Goal: Information Seeking & Learning: Learn about a topic

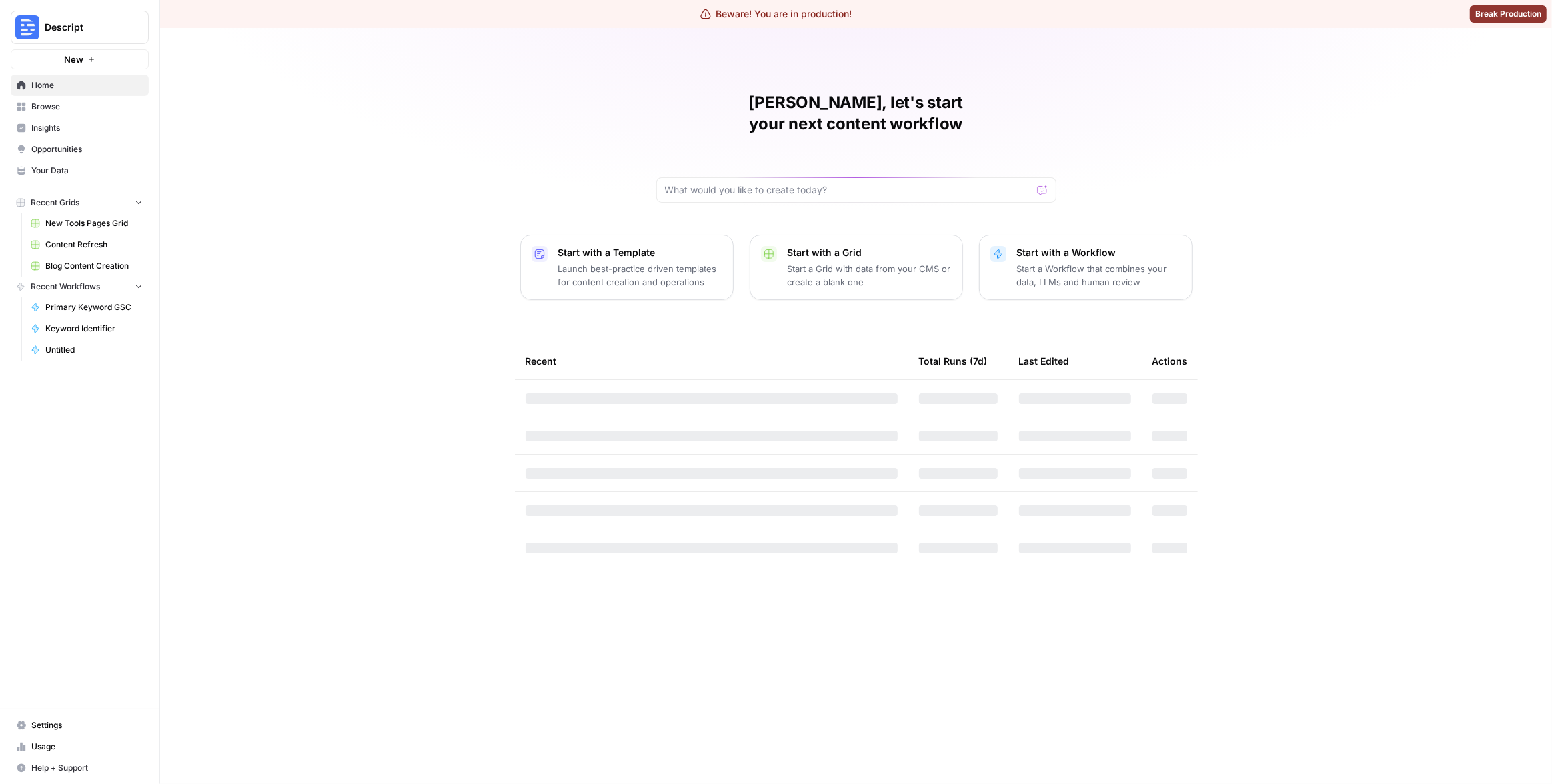
click at [1269, 88] on div "Matias, let's start your next content workflow Start with a Template Launch bes…" at bounding box center [856, 406] width 1392 height 756
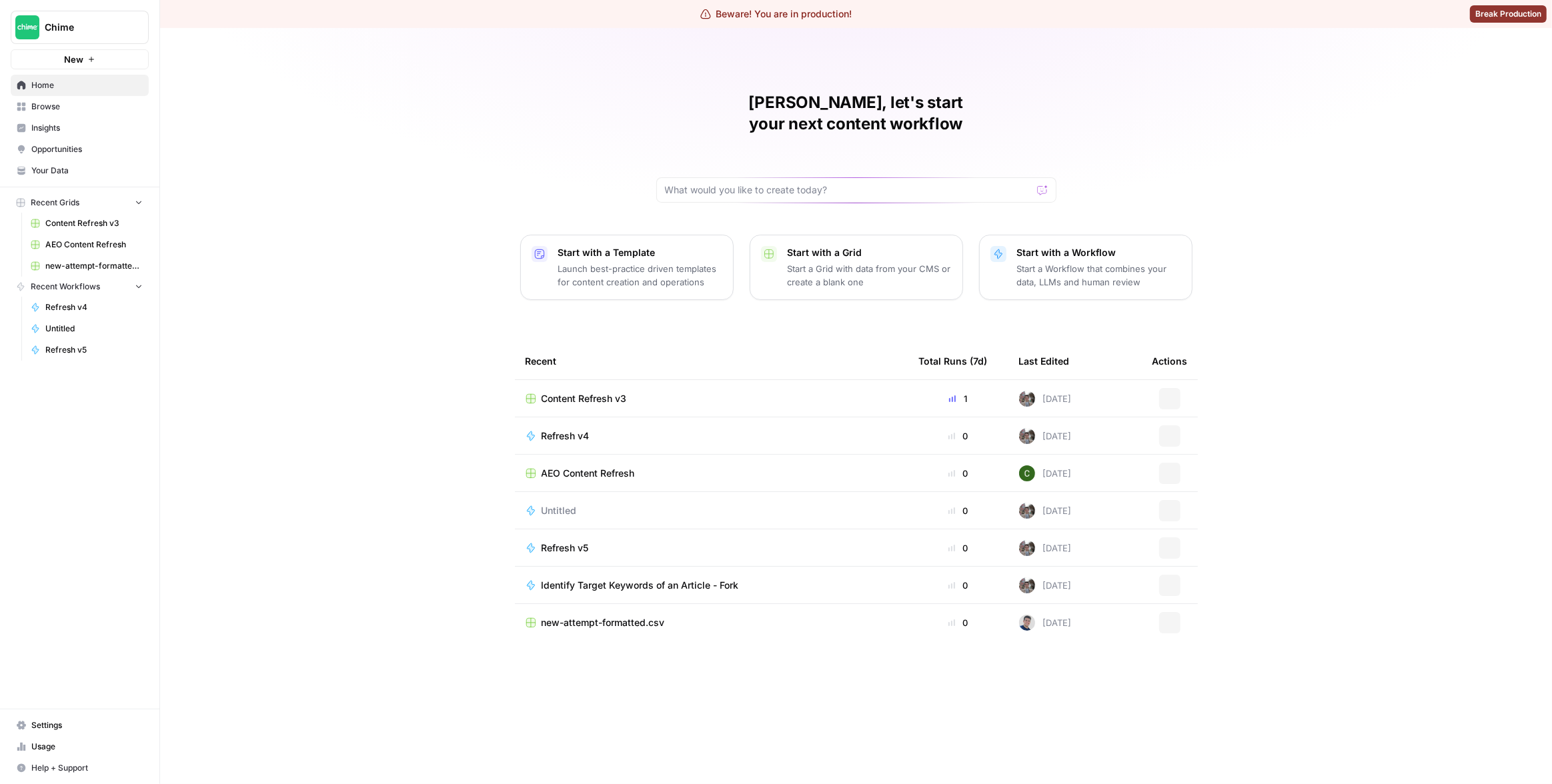
click at [67, 127] on span "Insights" at bounding box center [87, 128] width 112 height 12
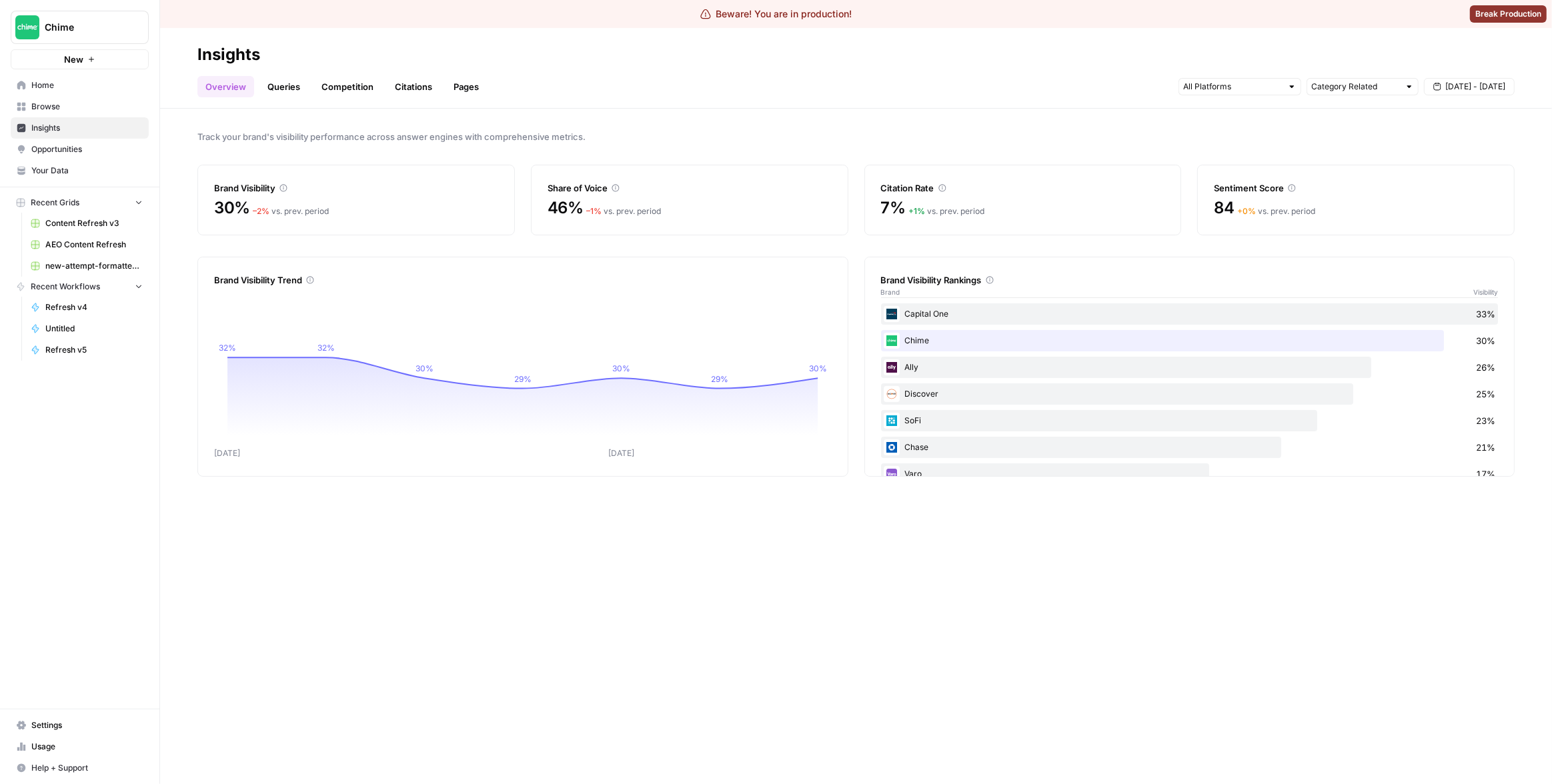
click at [465, 100] on header "Insights Overview Queries Competition Citations Pages Category Related Aug 29 -…" at bounding box center [856, 68] width 1392 height 81
click at [469, 88] on link "Pages" at bounding box center [466, 86] width 41 height 21
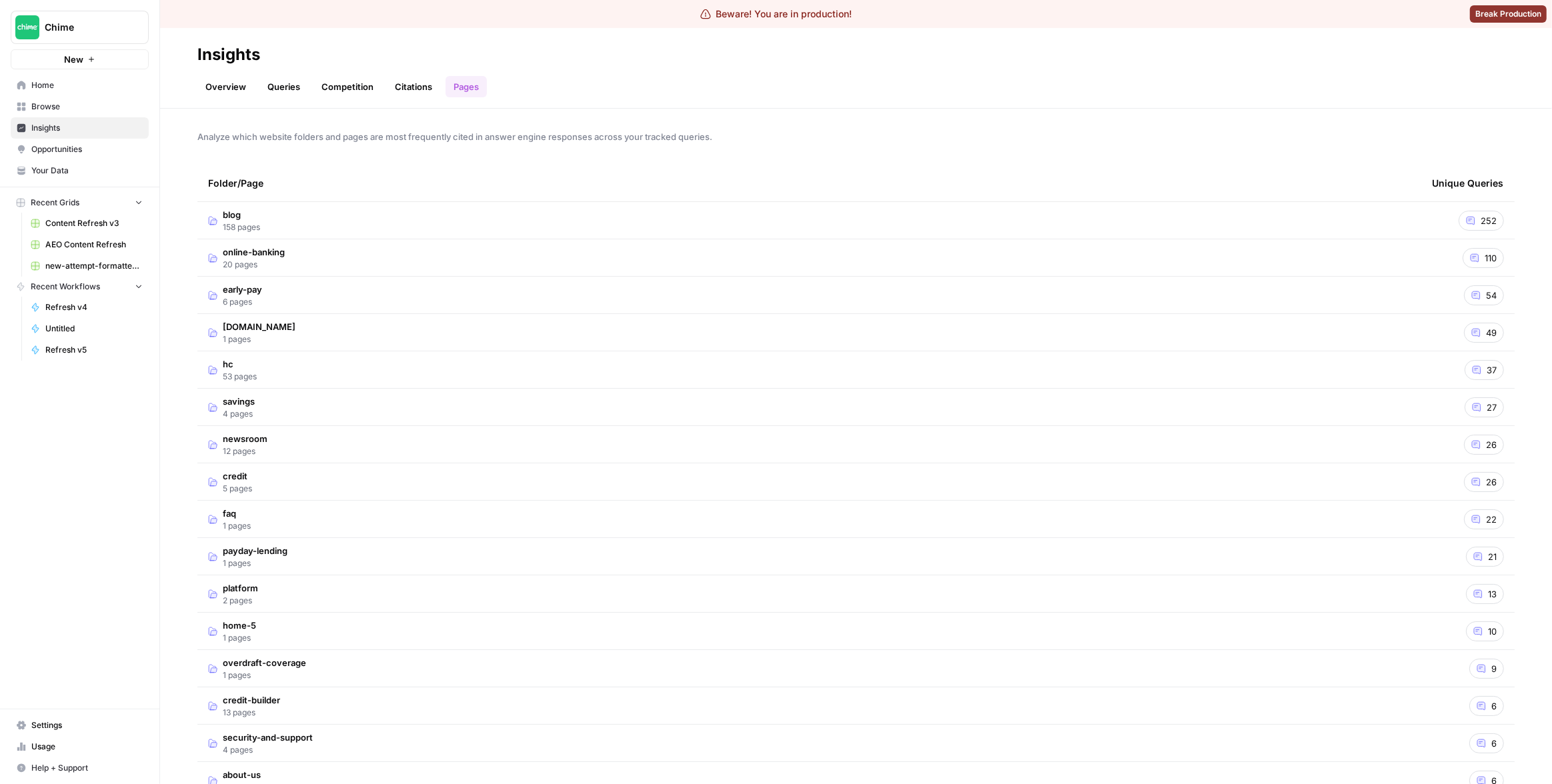
click at [857, 226] on td "blog 158 pages" at bounding box center [809, 220] width 1224 height 36
click at [709, 222] on td "blog 158 pages" at bounding box center [809, 220] width 1224 height 36
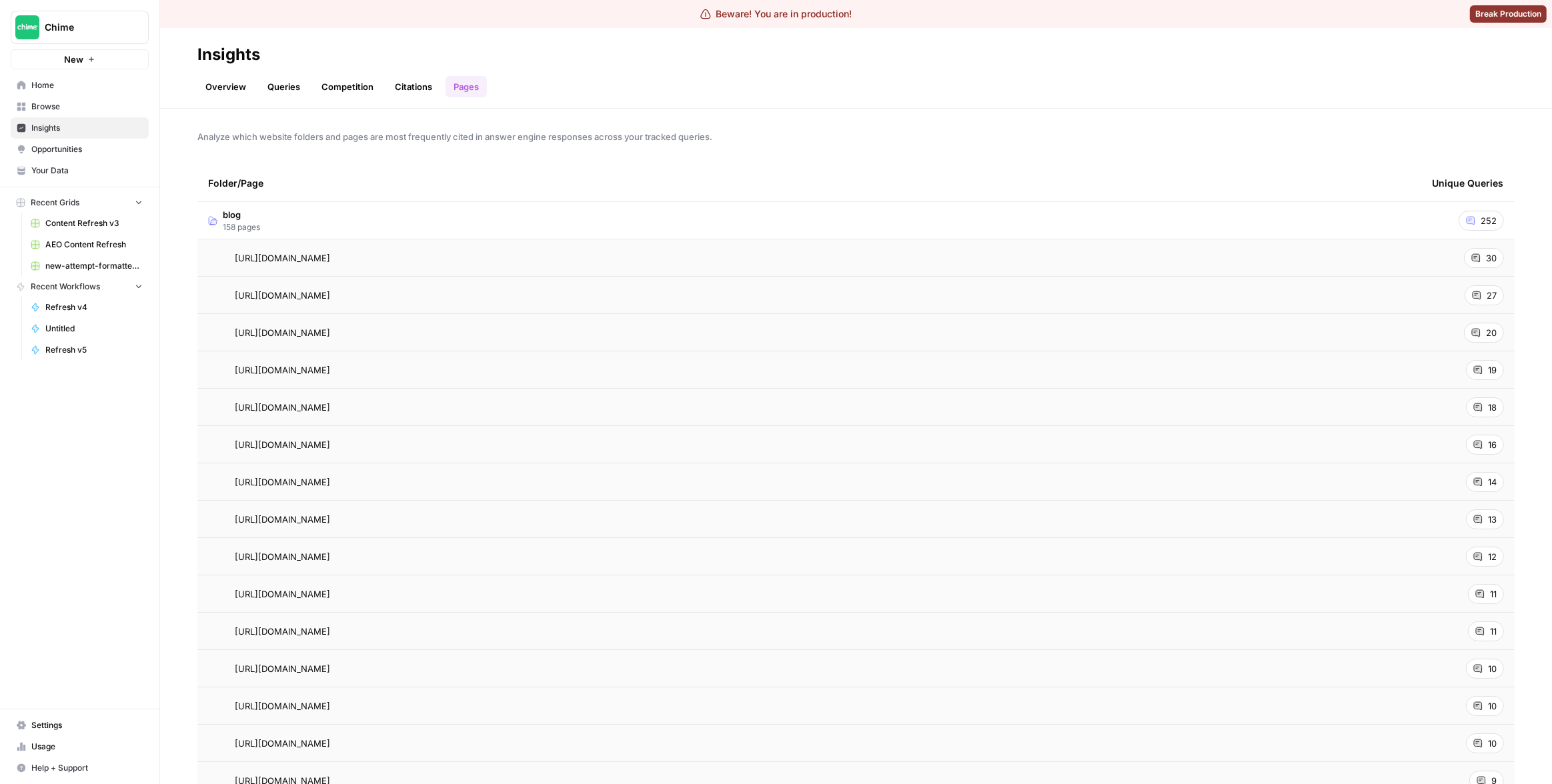
click at [710, 218] on td "blog 158 pages" at bounding box center [809, 220] width 1224 height 36
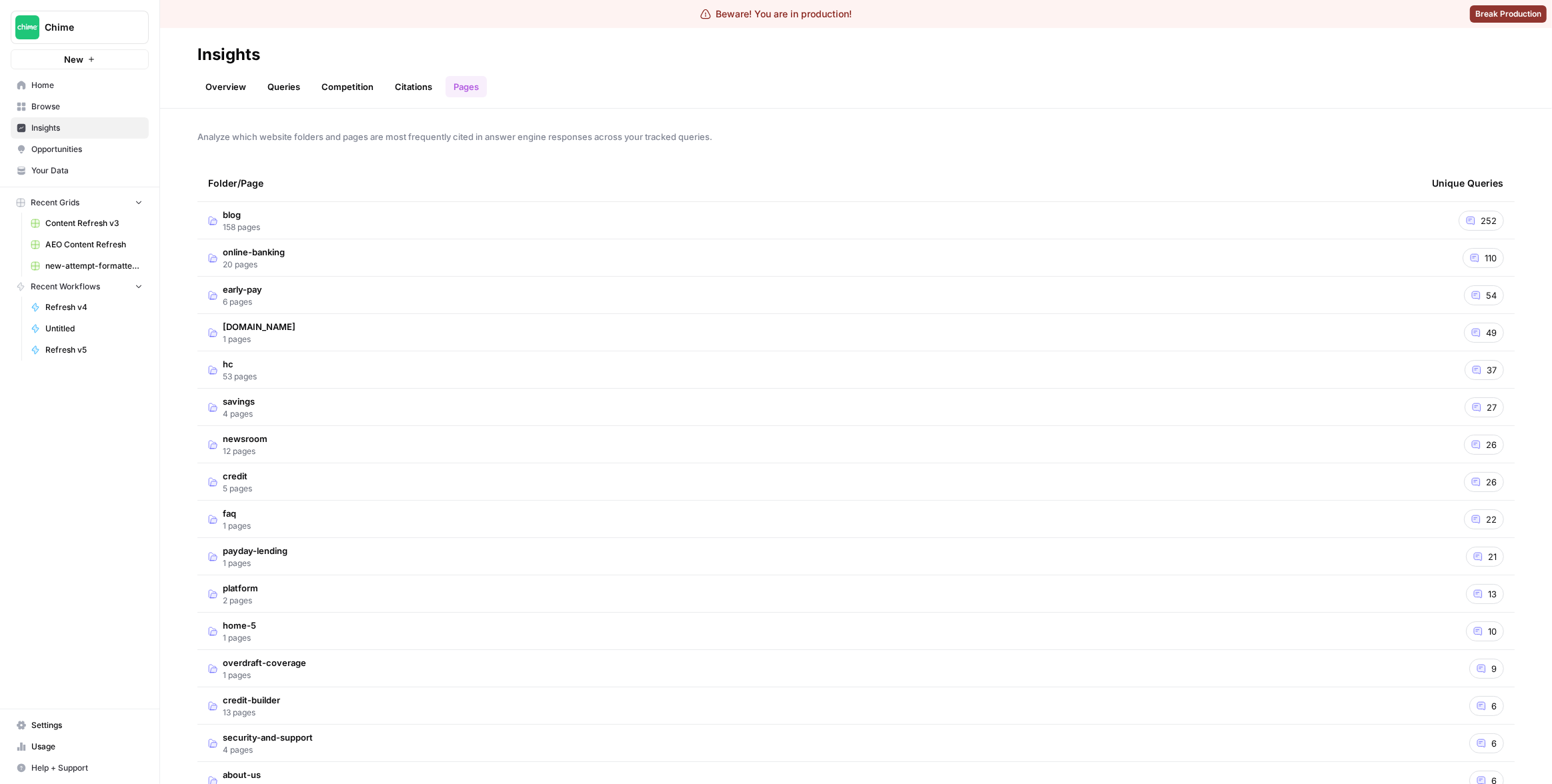
click at [533, 214] on td "blog 158 pages" at bounding box center [809, 220] width 1224 height 36
click at [708, 219] on td "blog 158 pages" at bounding box center [809, 220] width 1224 height 36
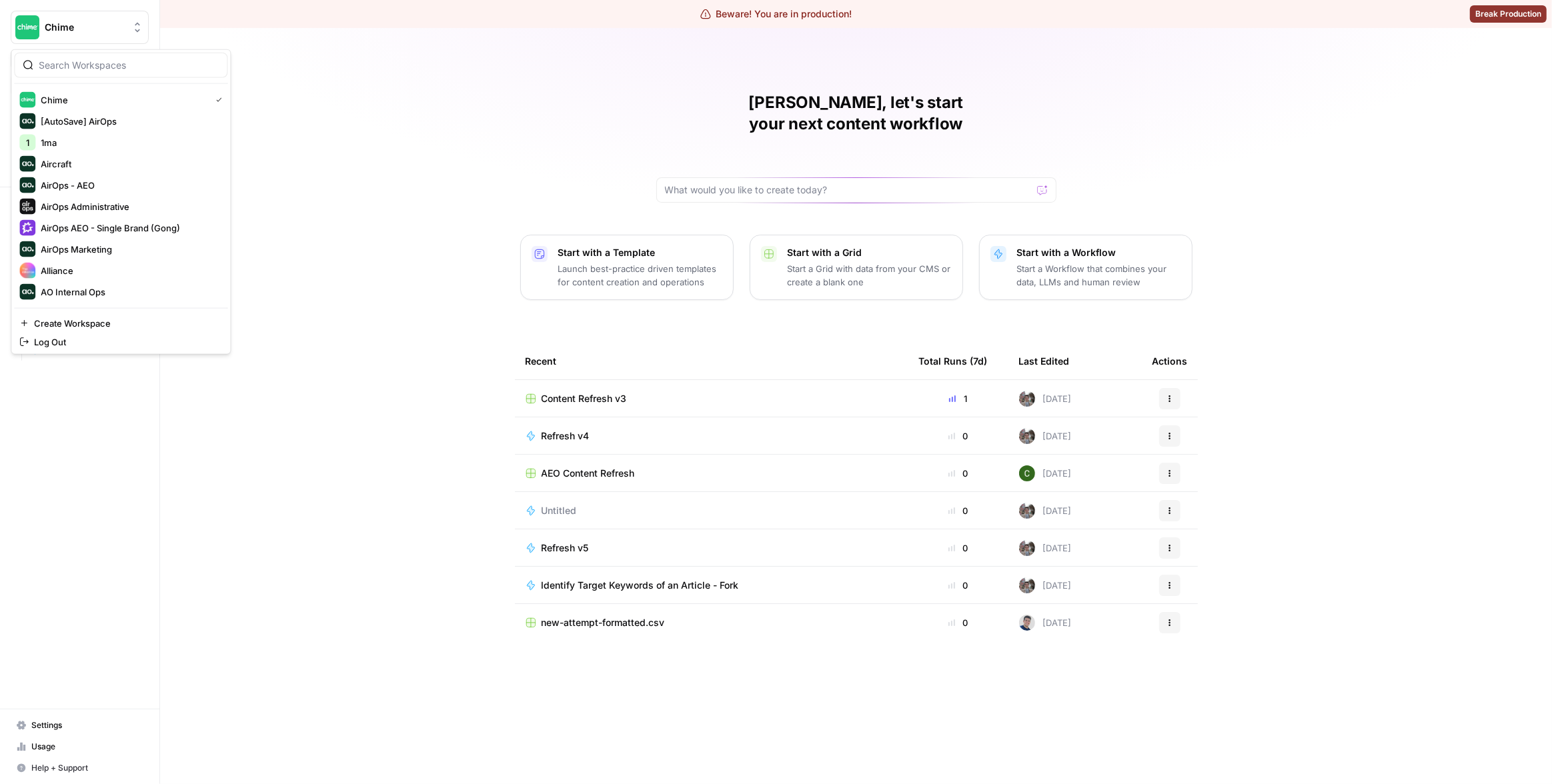
click at [88, 27] on span "Chime" at bounding box center [85, 27] width 81 height 13
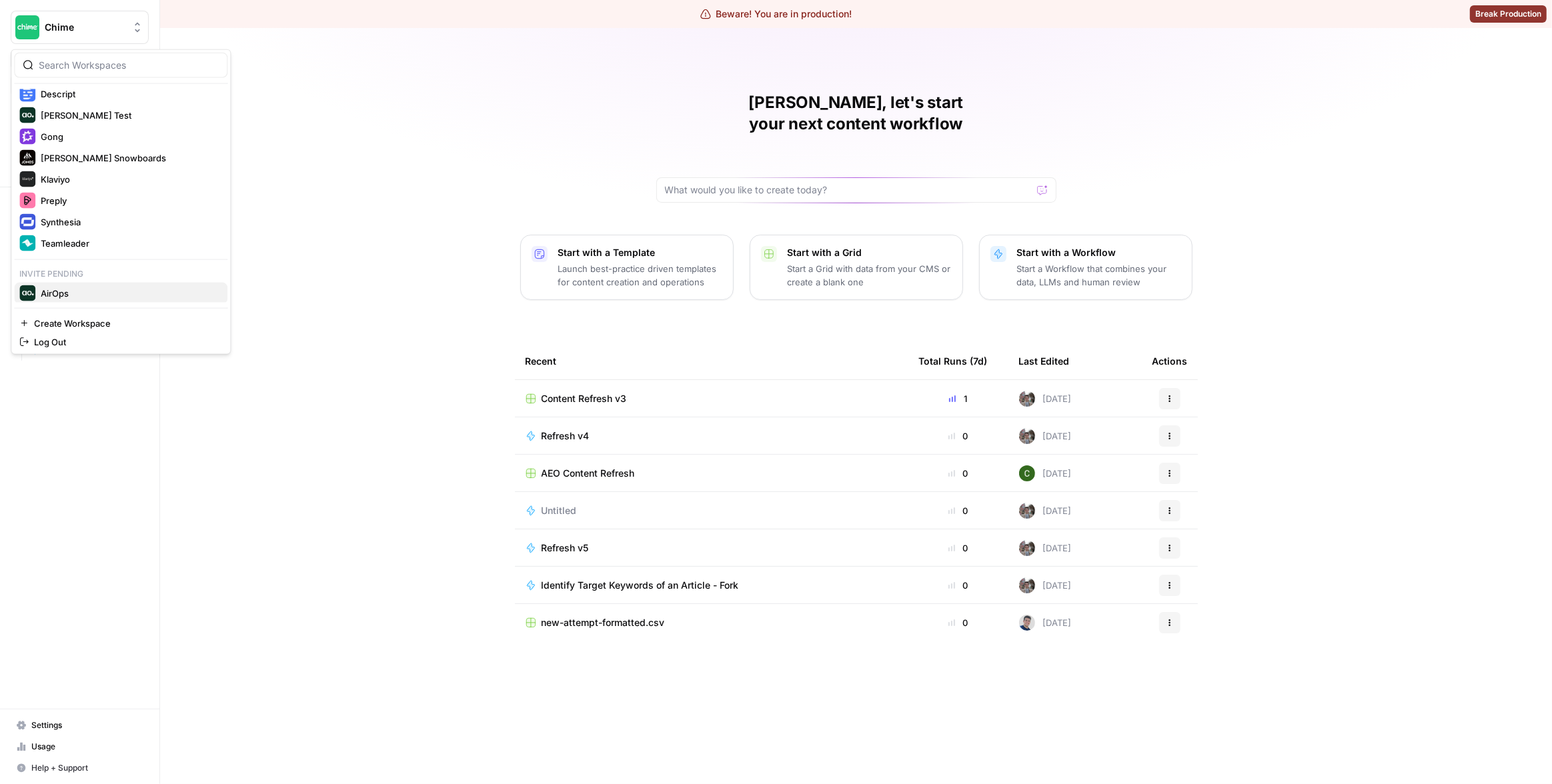
click at [121, 290] on span "AirOps" at bounding box center [128, 293] width 176 height 13
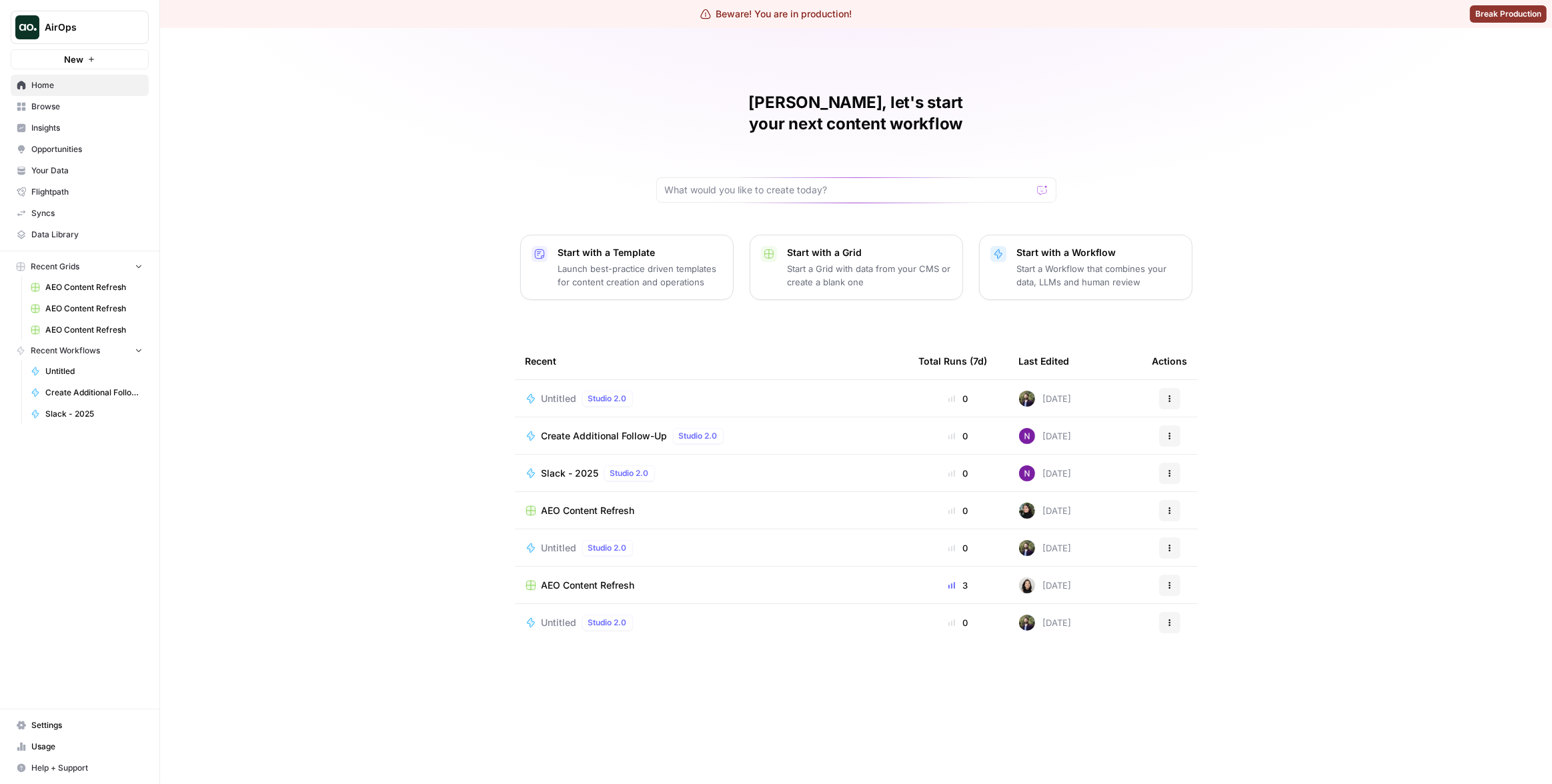
click at [79, 131] on span "Insights" at bounding box center [87, 128] width 112 height 12
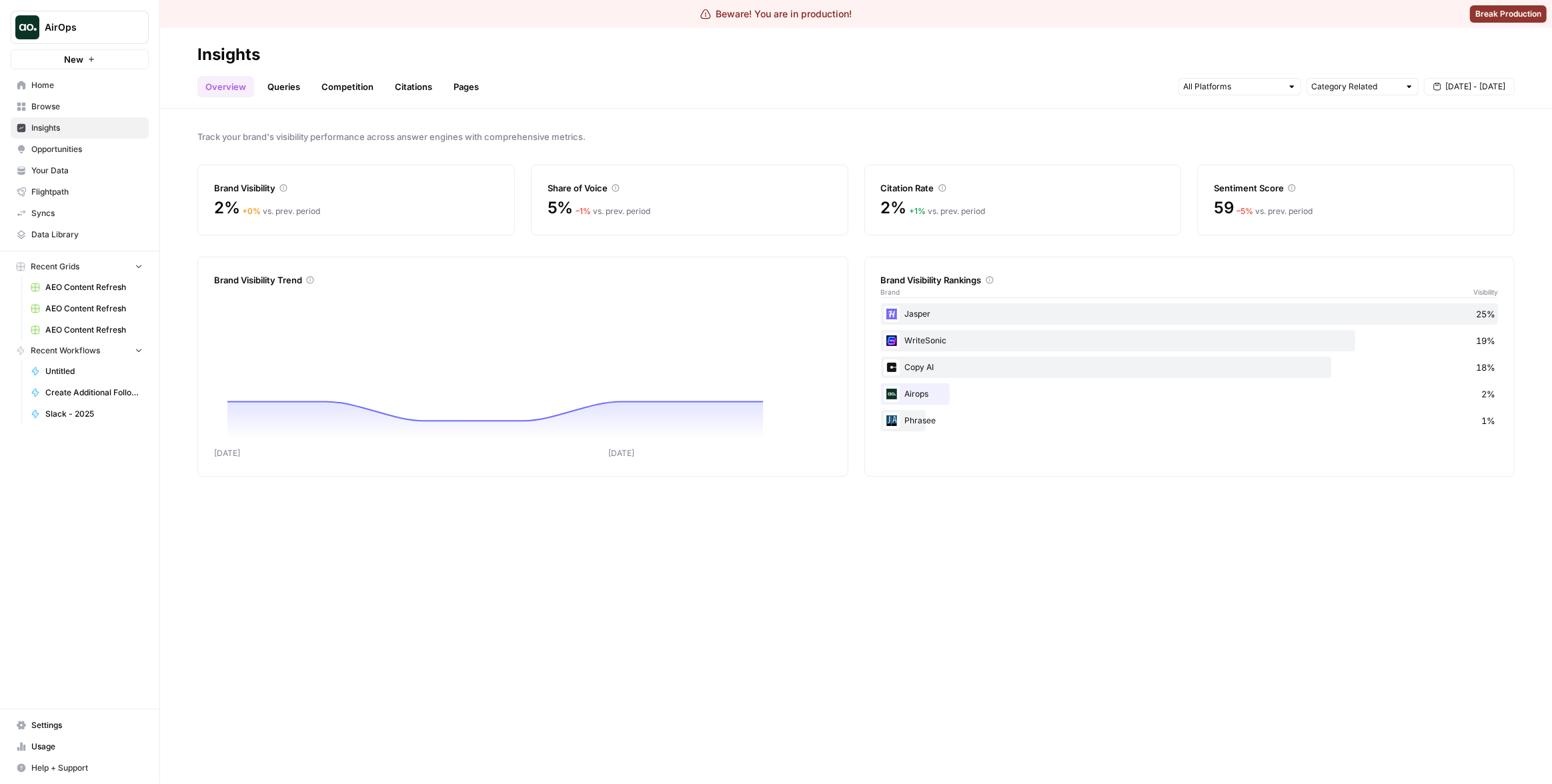
click at [466, 88] on link "Pages" at bounding box center [466, 86] width 41 height 21
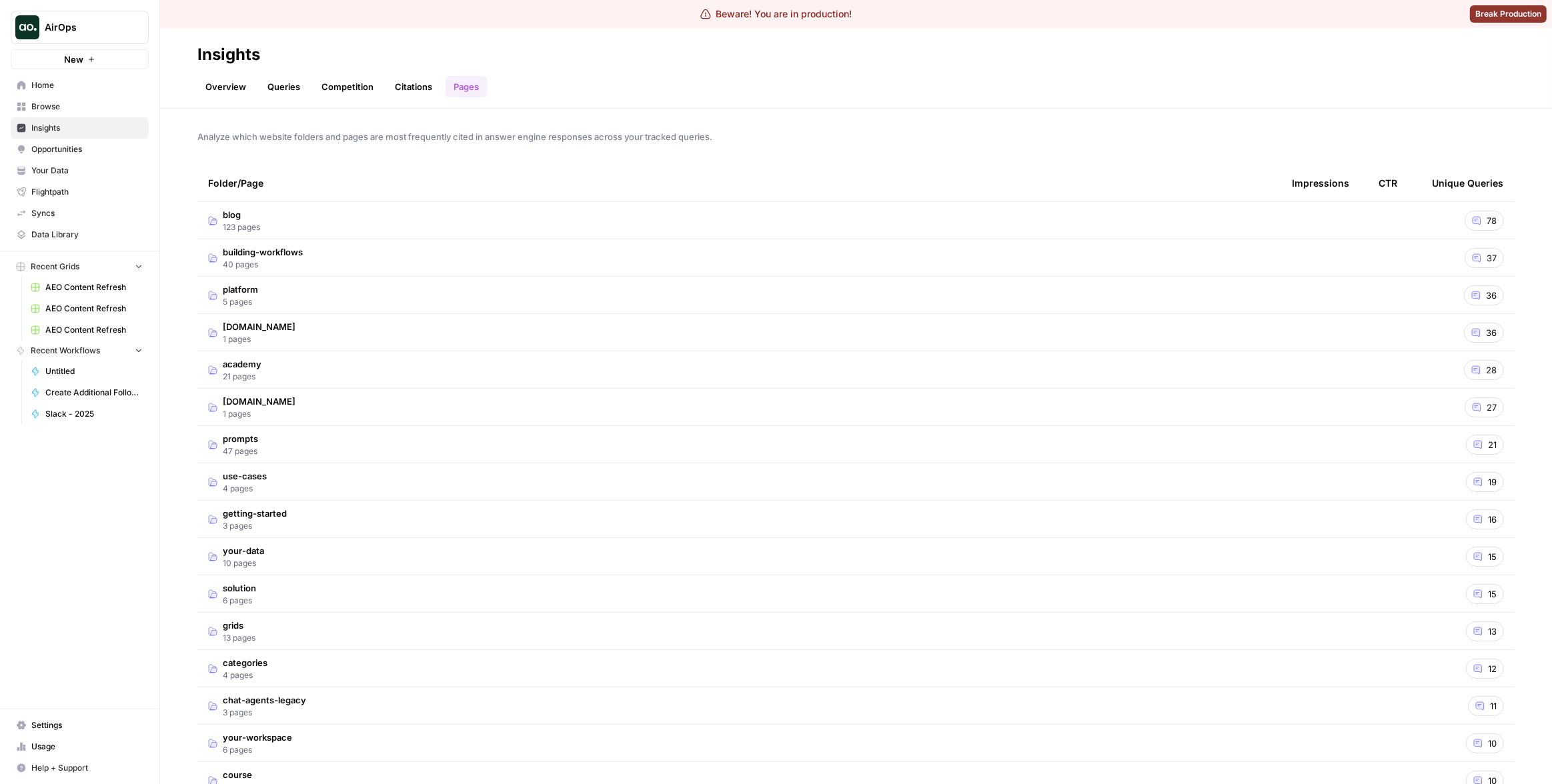
click at [475, 219] on td "blog 123 pages" at bounding box center [738, 220] width 1084 height 36
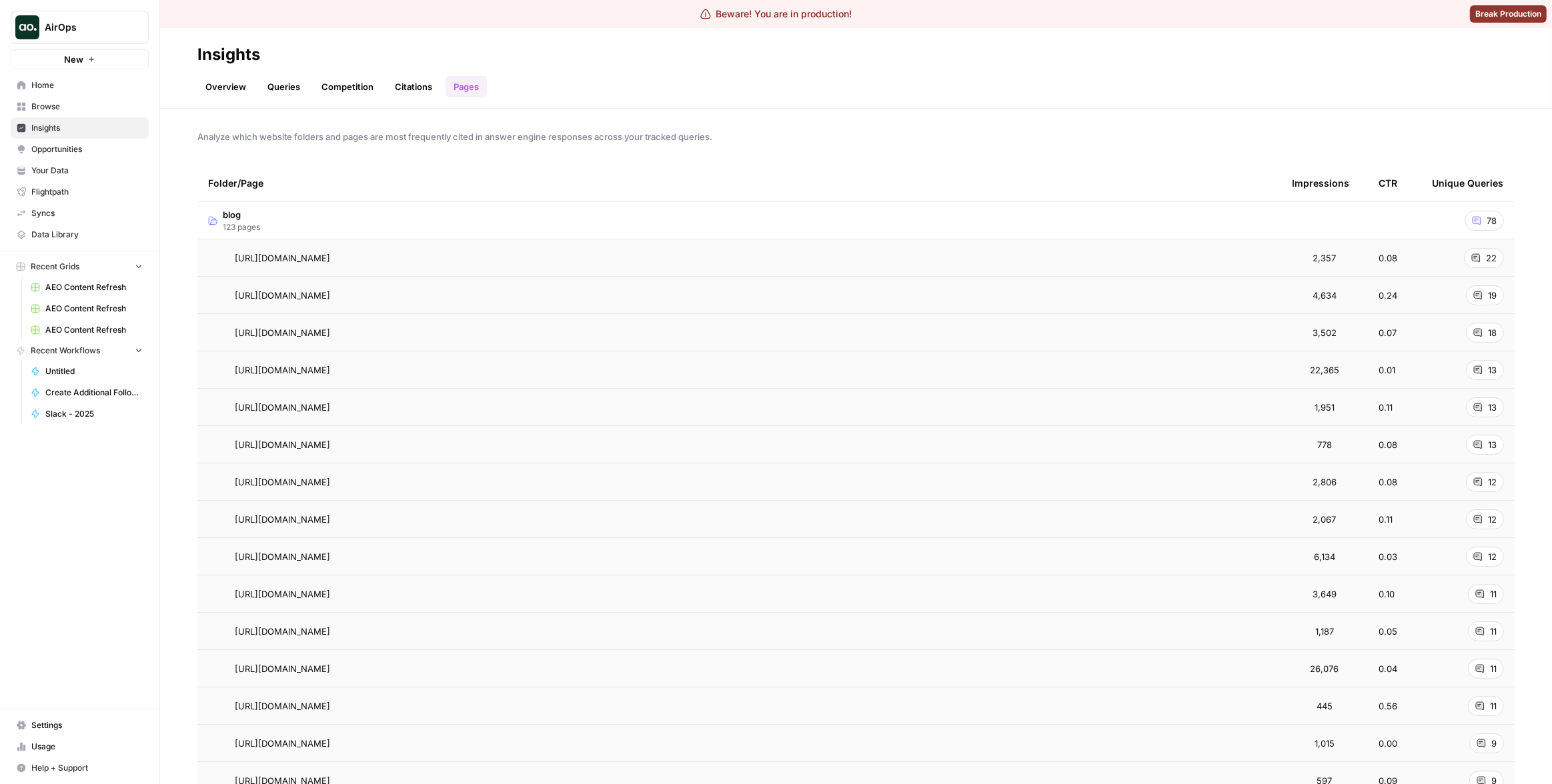
click at [475, 219] on td "blog 123 pages" at bounding box center [738, 220] width 1084 height 36
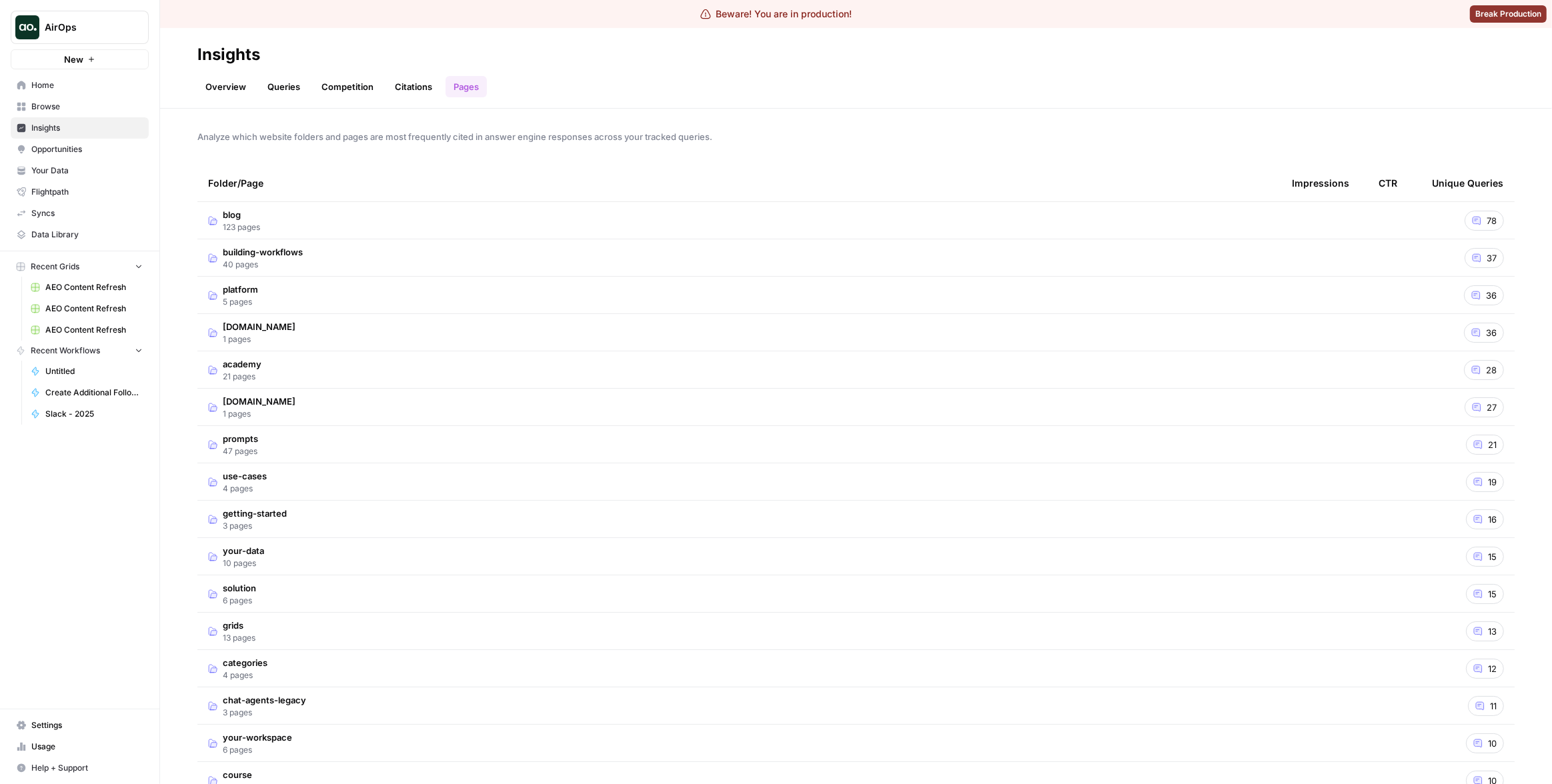
click at [536, 250] on td "building-workflows 40 pages" at bounding box center [738, 257] width 1084 height 36
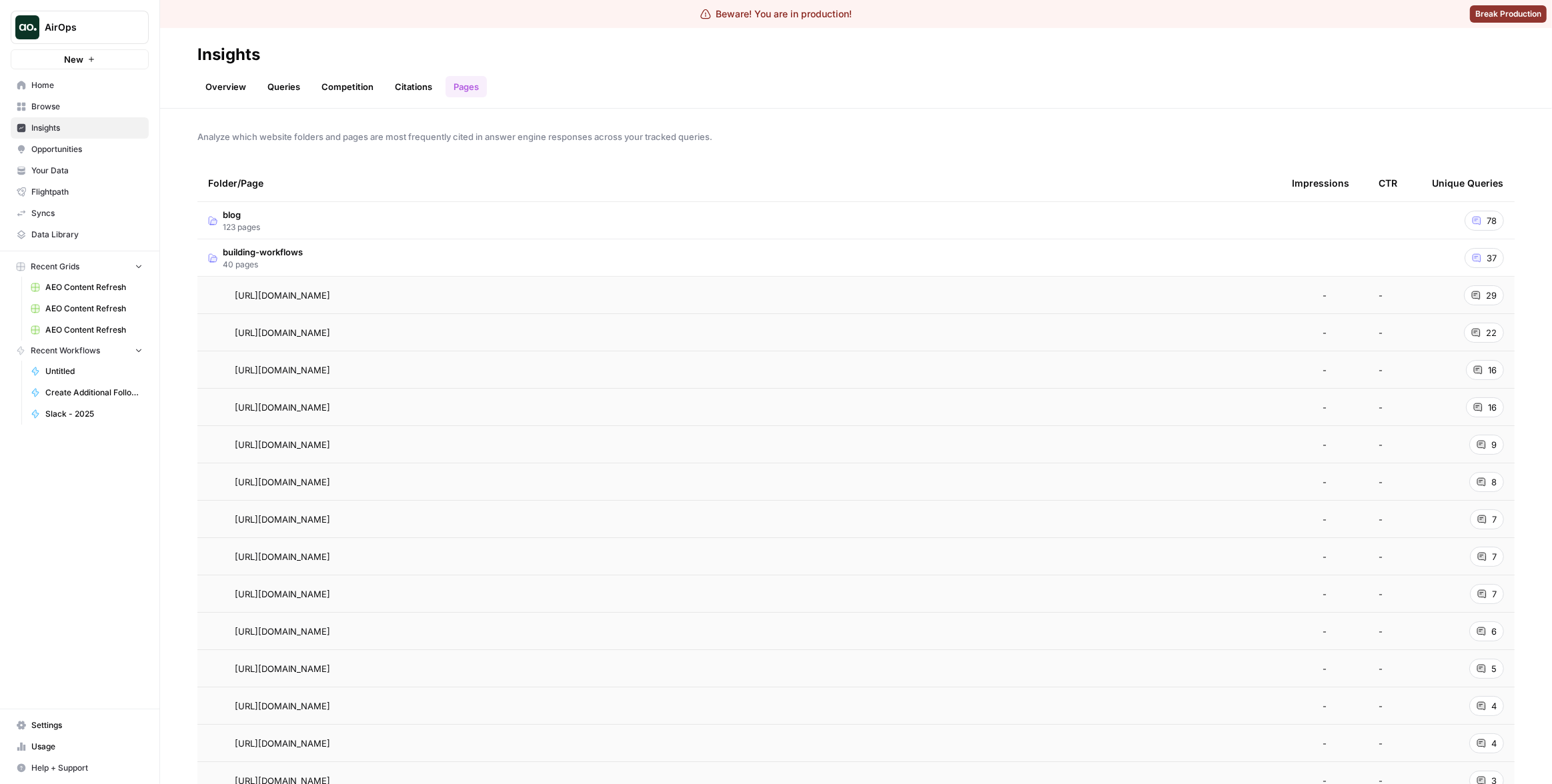
click at [534, 252] on td "building-workflows 40 pages" at bounding box center [738, 257] width 1084 height 36
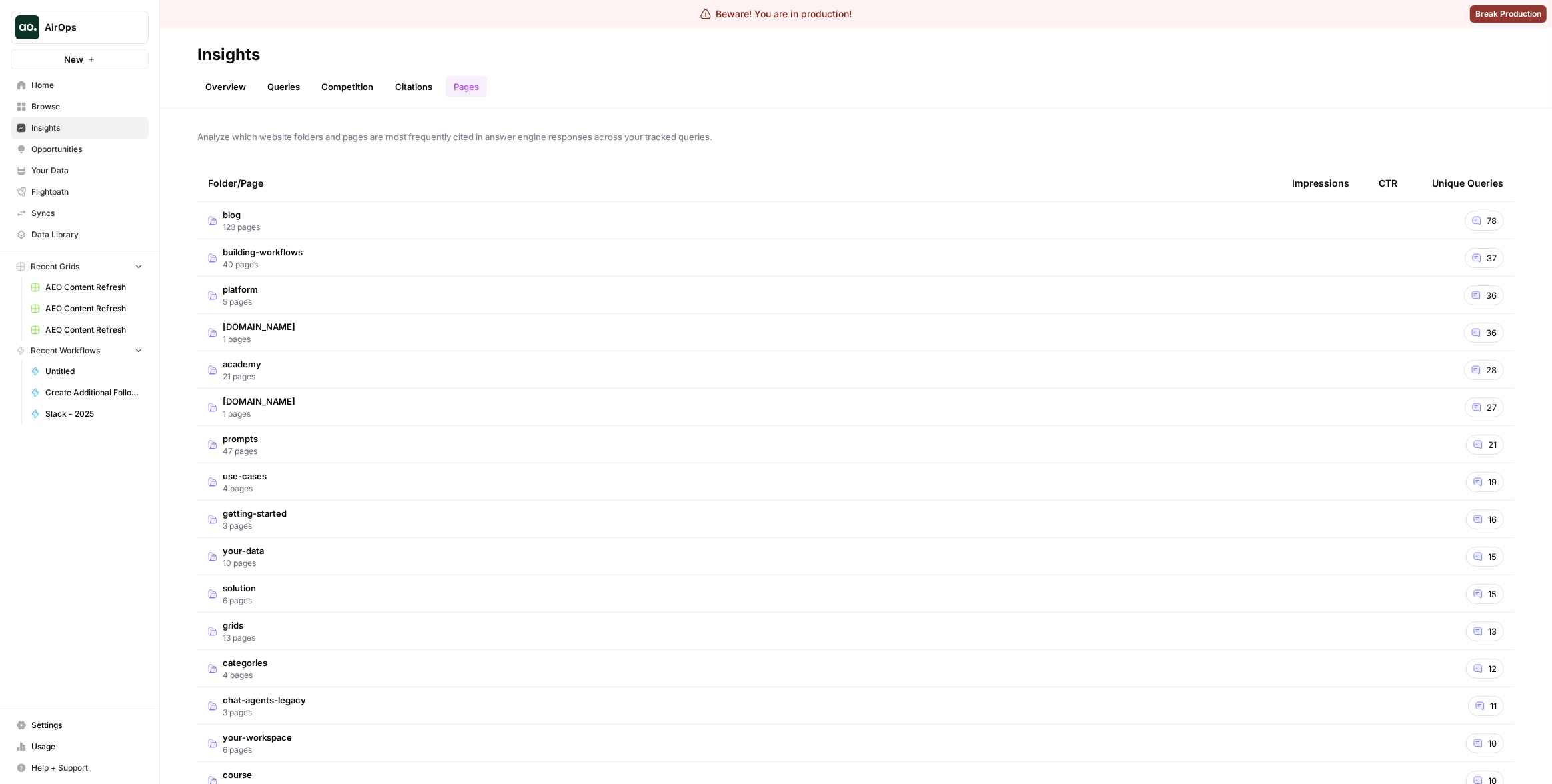
click at [1027, 138] on span "Analyze which website folders and pages are most frequently cited in answer eng…" at bounding box center [856, 136] width 1317 height 13
click at [1006, 219] on td "blog 123 pages" at bounding box center [738, 220] width 1084 height 36
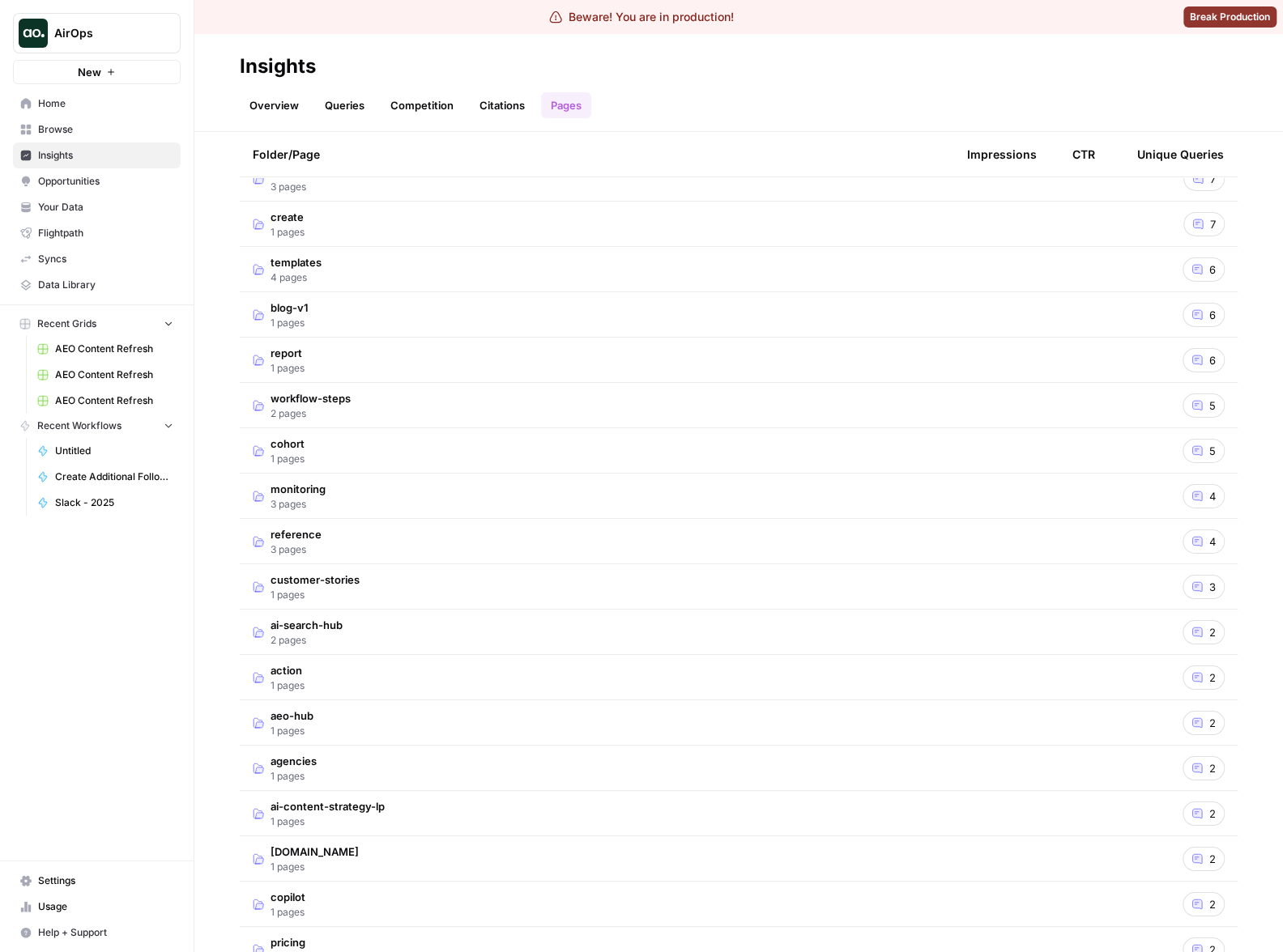
scroll to position [6755, 0]
click at [954, 322] on td at bounding box center [1007, 314] width 106 height 44
click at [863, 737] on td "aeo-hub 1 pages" at bounding box center [596, 723] width 715 height 44
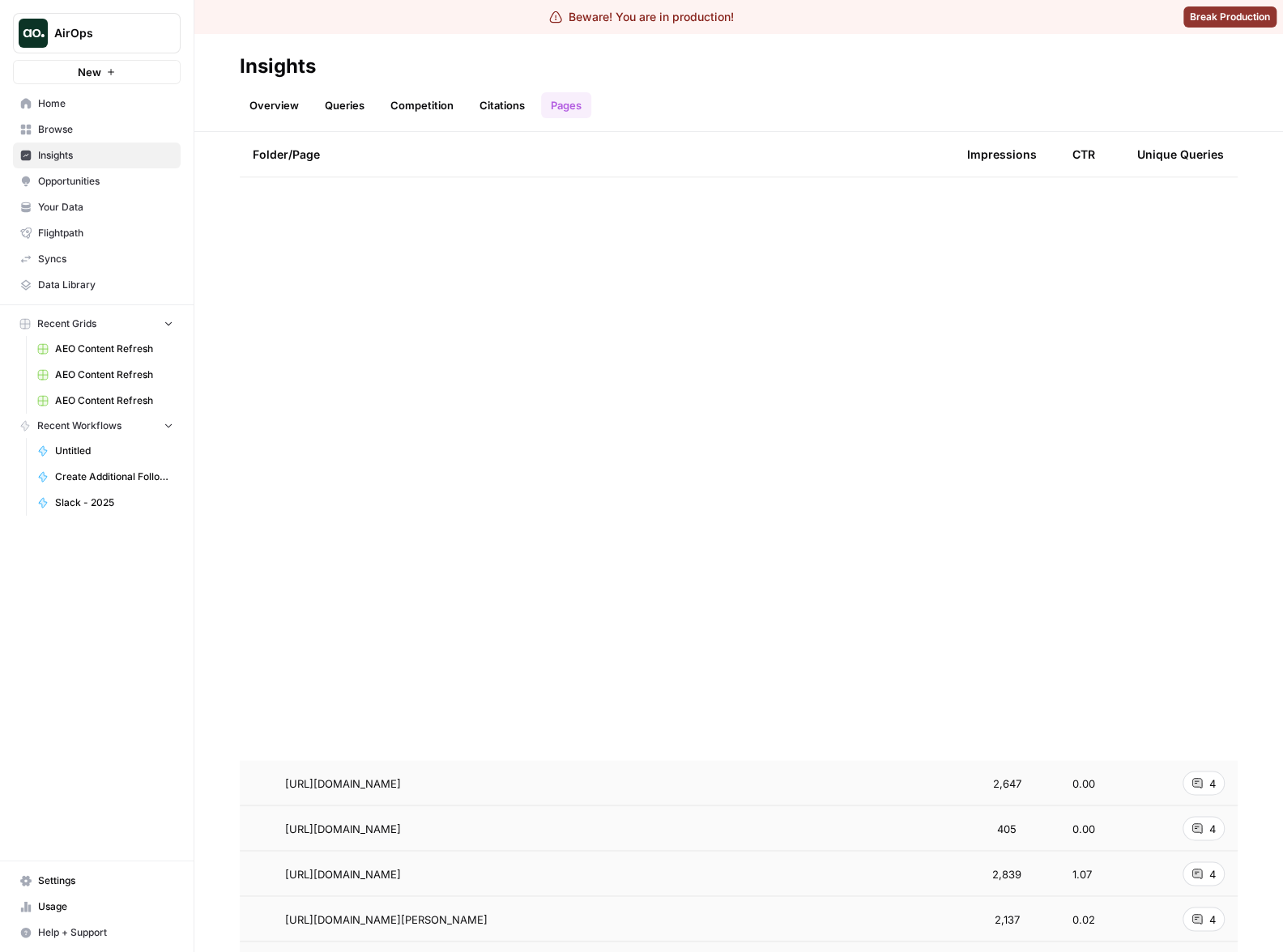
scroll to position [966, 0]
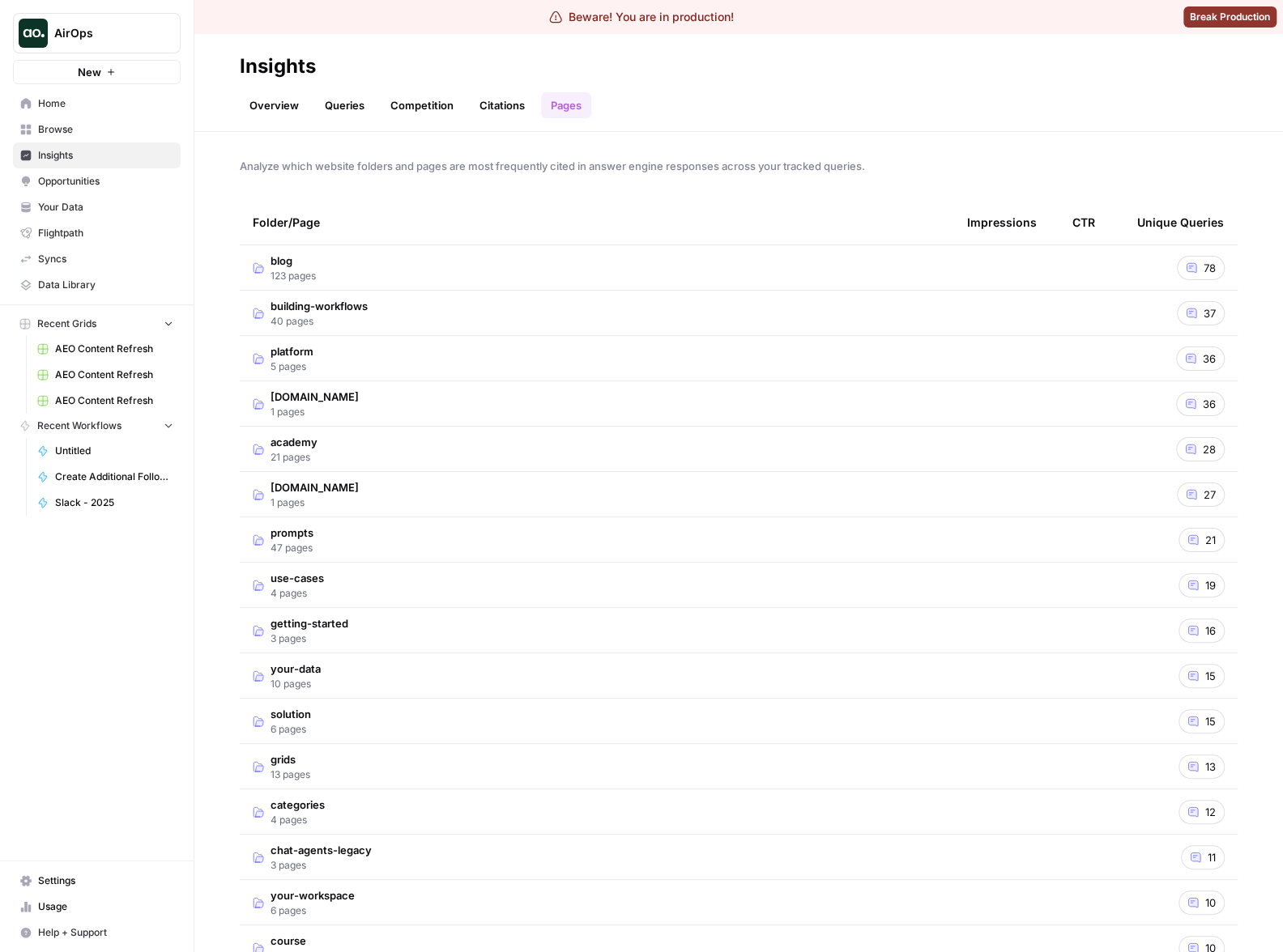
click at [785, 268] on td "blog 123 pages" at bounding box center [596, 267] width 715 height 44
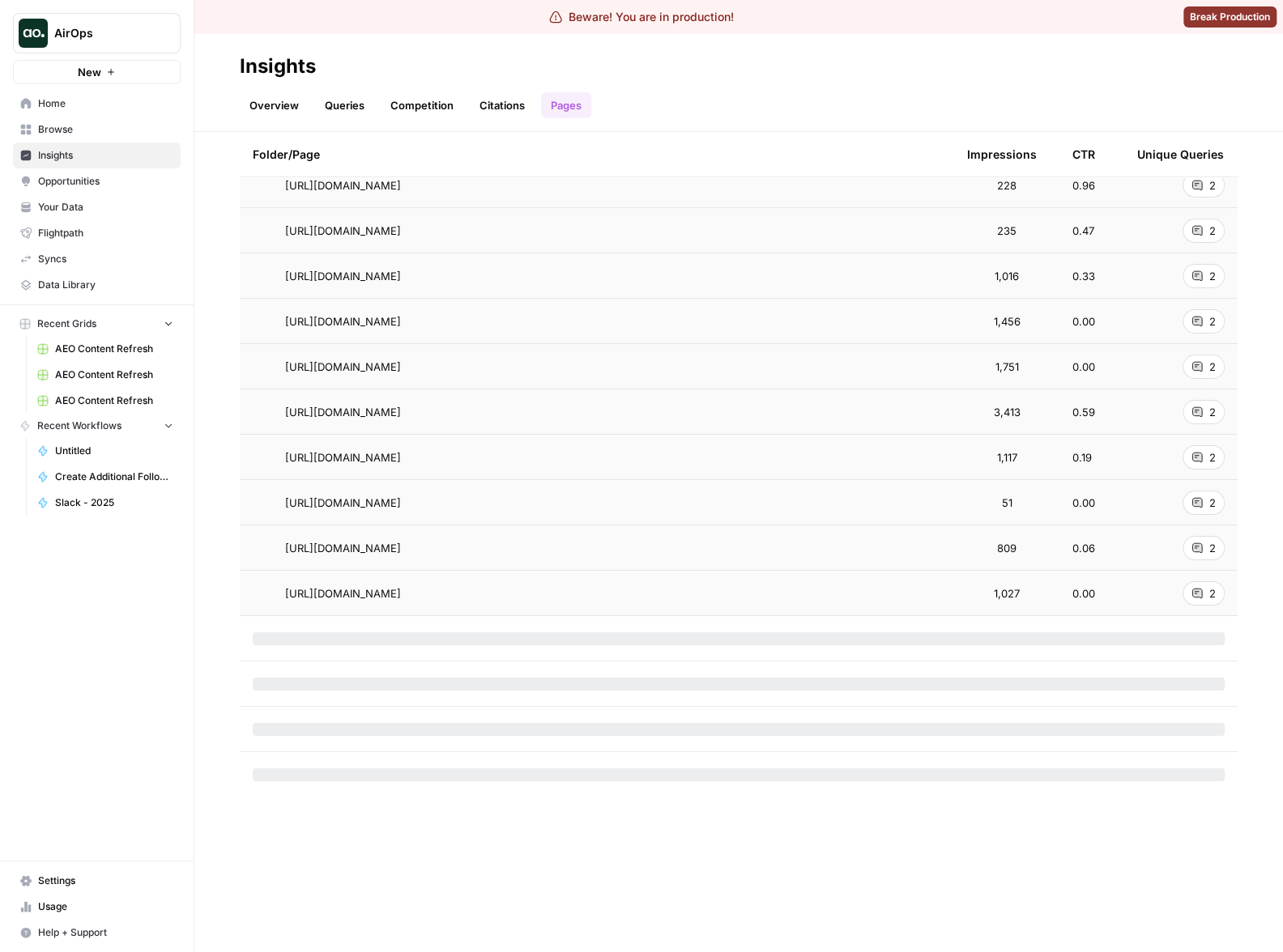
scroll to position [3454, 0]
